Goal: Task Accomplishment & Management: Complete application form

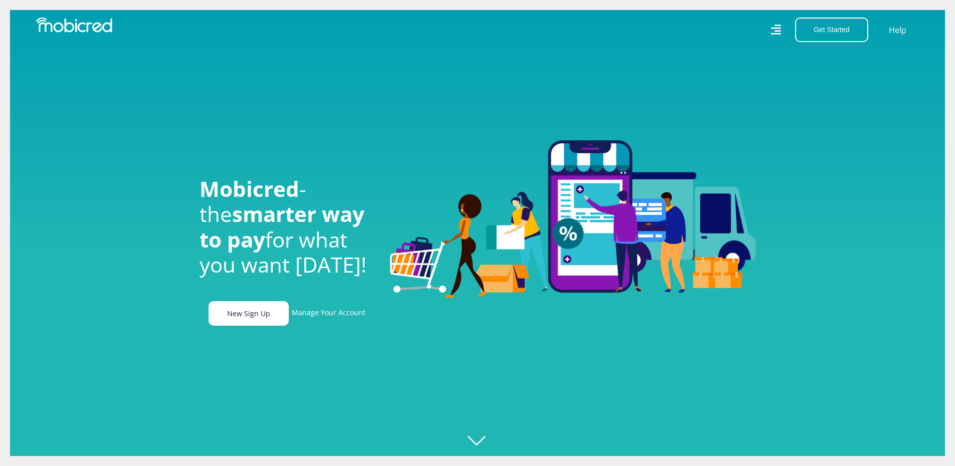
scroll to position [0, 714]
click at [267, 319] on link "New Sign Up" at bounding box center [249, 313] width 80 height 25
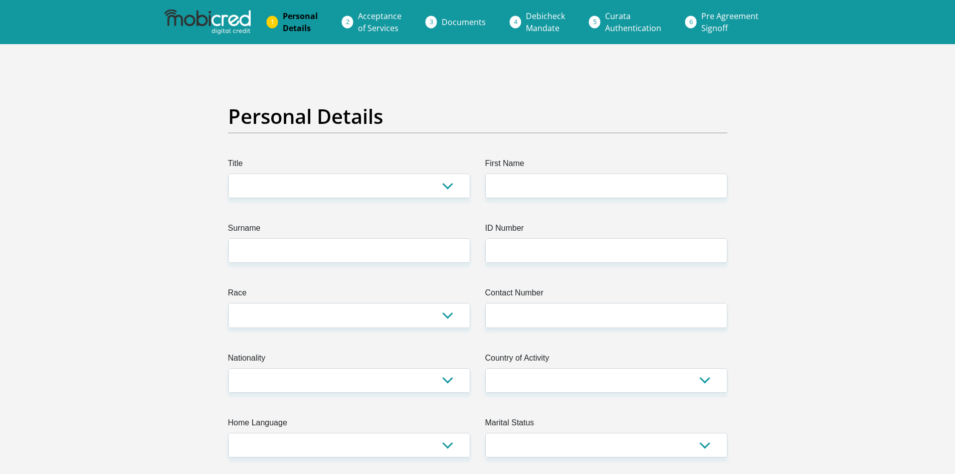
scroll to position [100, 0]
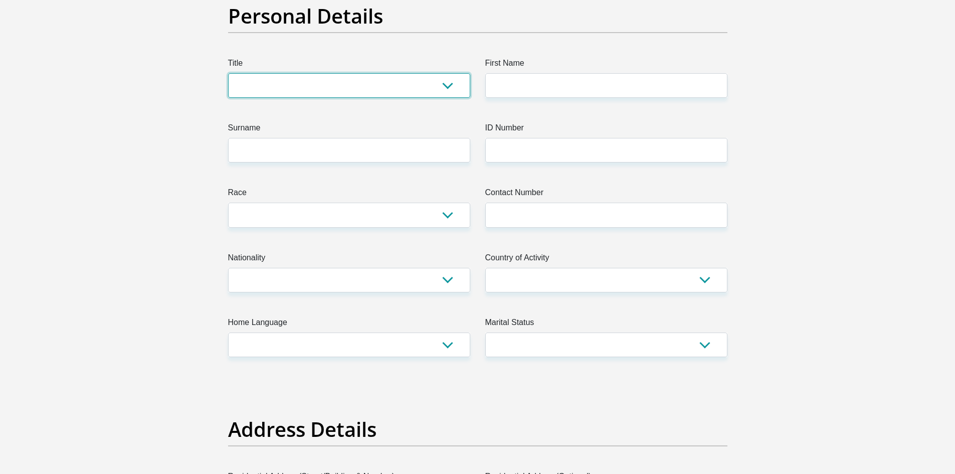
click at [450, 85] on select "Mr Ms Mrs Dr [PERSON_NAME]" at bounding box center [349, 85] width 242 height 25
select select "Mr"
click at [228, 73] on select "Mr Ms Mrs Dr [PERSON_NAME]" at bounding box center [349, 85] width 242 height 25
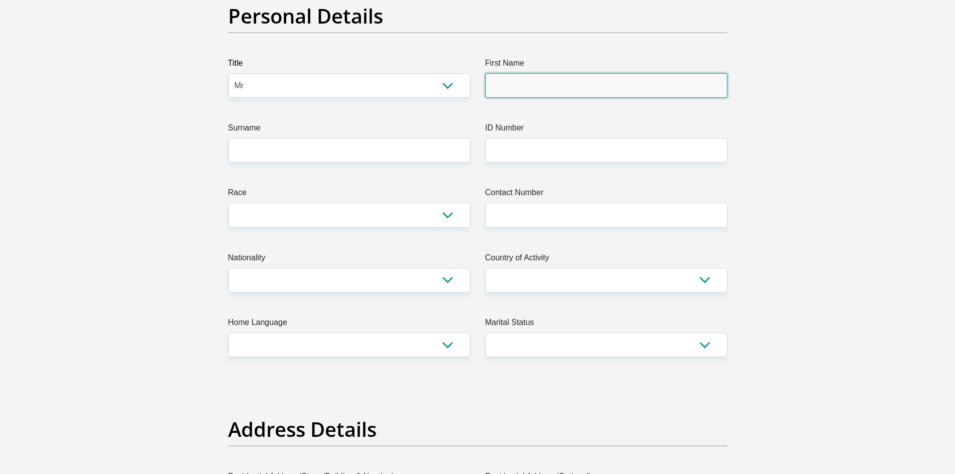
click at [529, 82] on input "First Name" at bounding box center [606, 85] width 242 height 25
type input "Athenkosi"
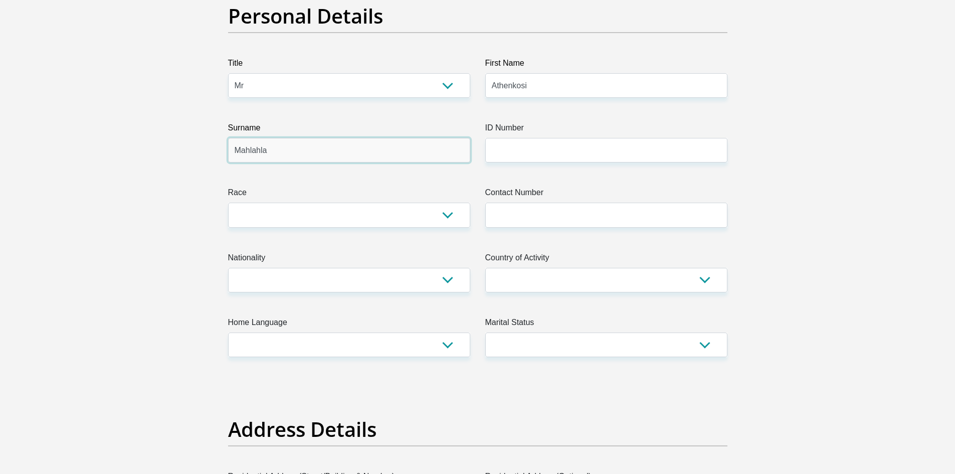
type input "Mahlahla"
type input "9510065104084"
click at [445, 214] on select "Black Coloured Indian White Other" at bounding box center [349, 215] width 242 height 25
select select "1"
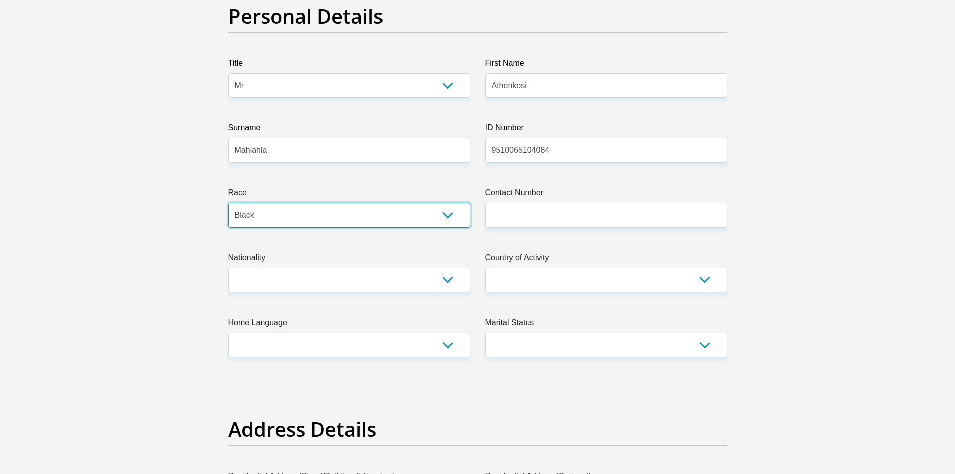
click at [228, 203] on select "Black Coloured Indian White Other" at bounding box center [349, 215] width 242 height 25
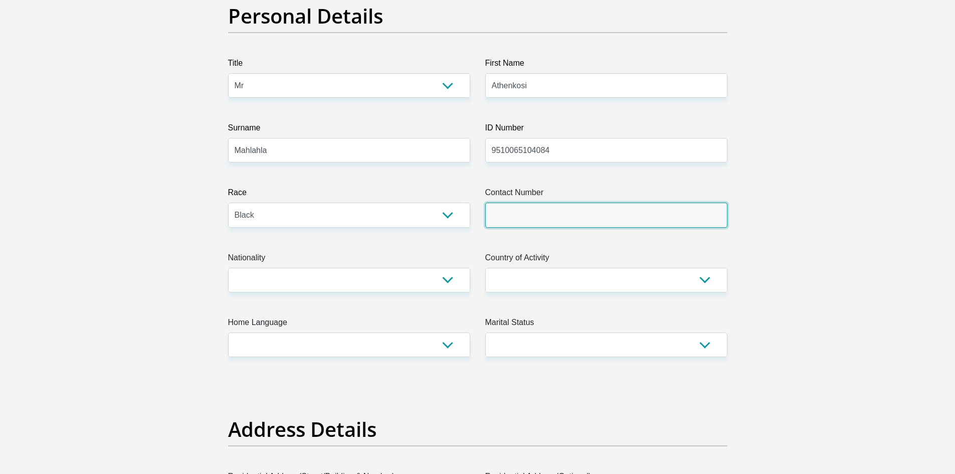
click at [537, 214] on input "Contact Number" at bounding box center [606, 215] width 242 height 25
type input "0785697309"
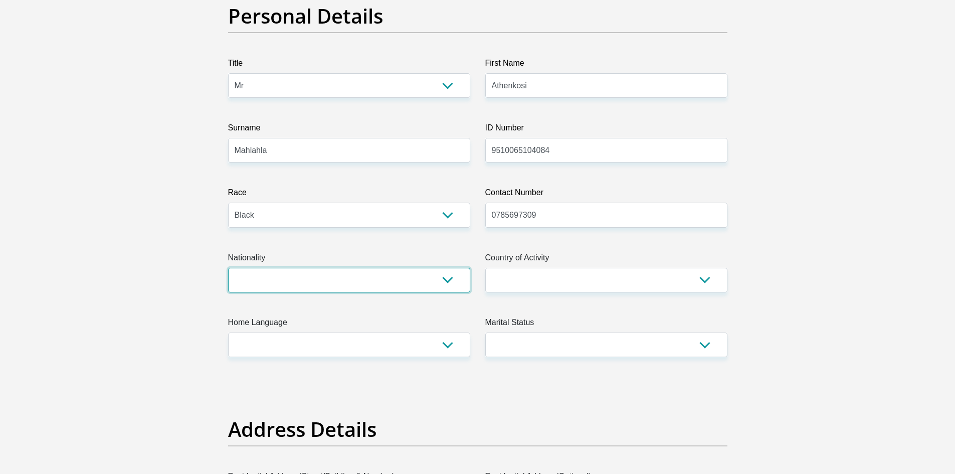
click at [460, 276] on select "[GEOGRAPHIC_DATA] [GEOGRAPHIC_DATA] [GEOGRAPHIC_DATA] [GEOGRAPHIC_DATA] [GEOGRA…" at bounding box center [349, 280] width 242 height 25
select select "ZAF"
click at [228, 268] on select "[GEOGRAPHIC_DATA] [GEOGRAPHIC_DATA] [GEOGRAPHIC_DATA] [GEOGRAPHIC_DATA] [GEOGRA…" at bounding box center [349, 280] width 242 height 25
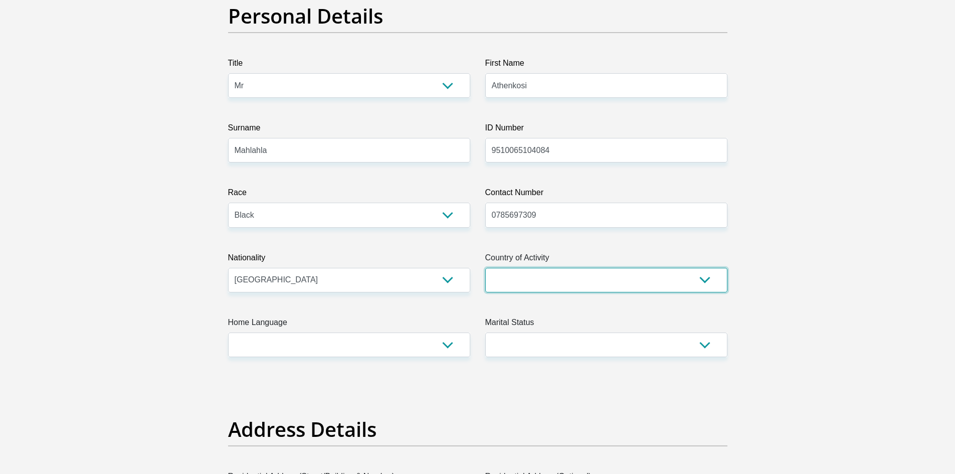
click at [615, 279] on select "[GEOGRAPHIC_DATA] [GEOGRAPHIC_DATA] [GEOGRAPHIC_DATA] [GEOGRAPHIC_DATA] [GEOGRA…" at bounding box center [606, 280] width 242 height 25
select select "ZAF"
click at [485, 268] on select "[GEOGRAPHIC_DATA] [GEOGRAPHIC_DATA] [GEOGRAPHIC_DATA] [GEOGRAPHIC_DATA] [GEOGRA…" at bounding box center [606, 280] width 242 height 25
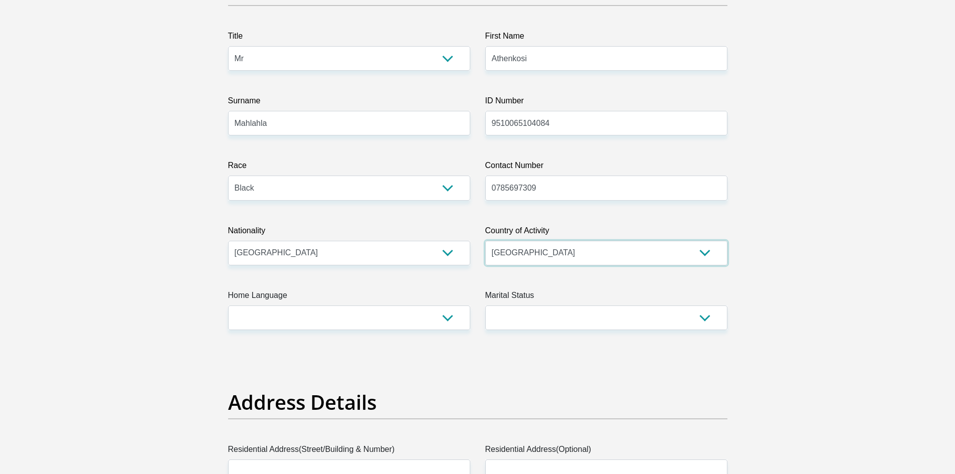
scroll to position [150, 0]
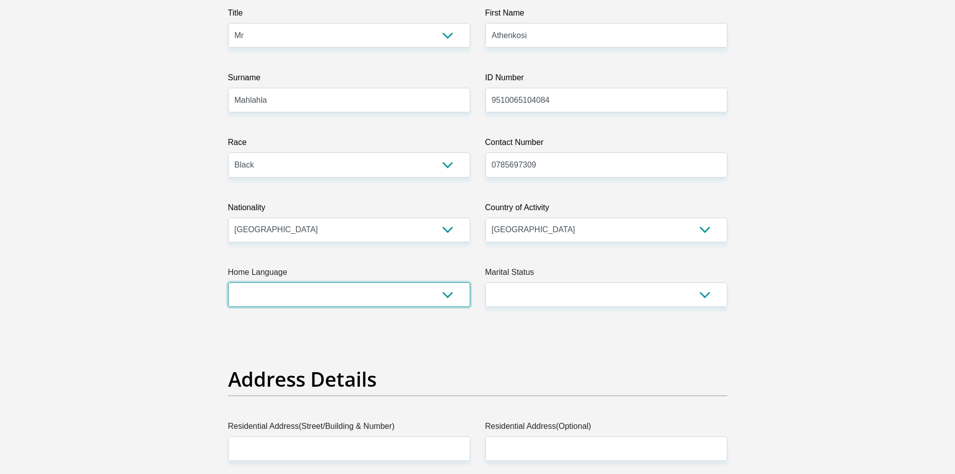
click at [448, 303] on select "Afrikaans English Sepedi South Ndebele Southern Sotho Swati Tsonga Tswana Venda…" at bounding box center [349, 294] width 242 height 25
select select "xho"
click at [228, 282] on select "Afrikaans English Sepedi South Ndebele Southern Sotho Swati Tsonga Tswana Venda…" at bounding box center [349, 294] width 242 height 25
click at [661, 287] on select "Married ANC Single Divorced Widowed Married COP or Customary Law" at bounding box center [606, 294] width 242 height 25
select select "2"
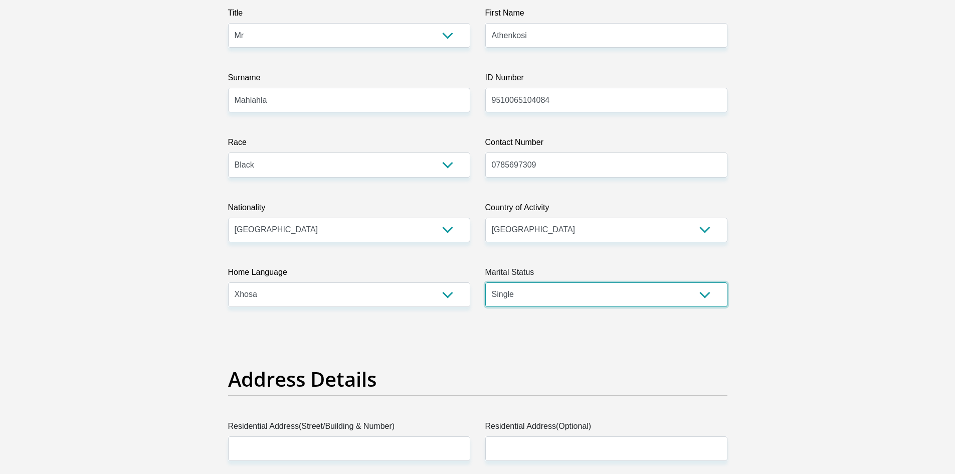
click at [485, 282] on select "Married ANC Single Divorced Widowed Married COP or Customary Law" at bounding box center [606, 294] width 242 height 25
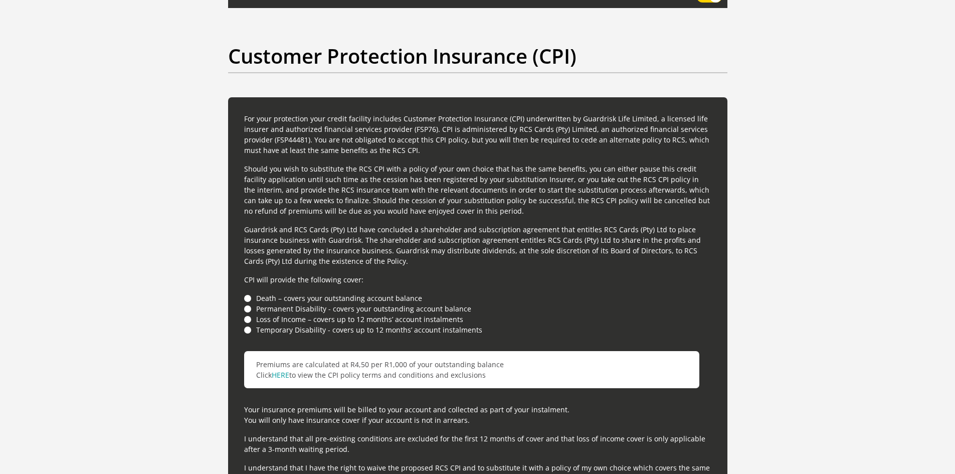
scroll to position [2522, 0]
